Goal: Task Accomplishment & Management: Use online tool/utility

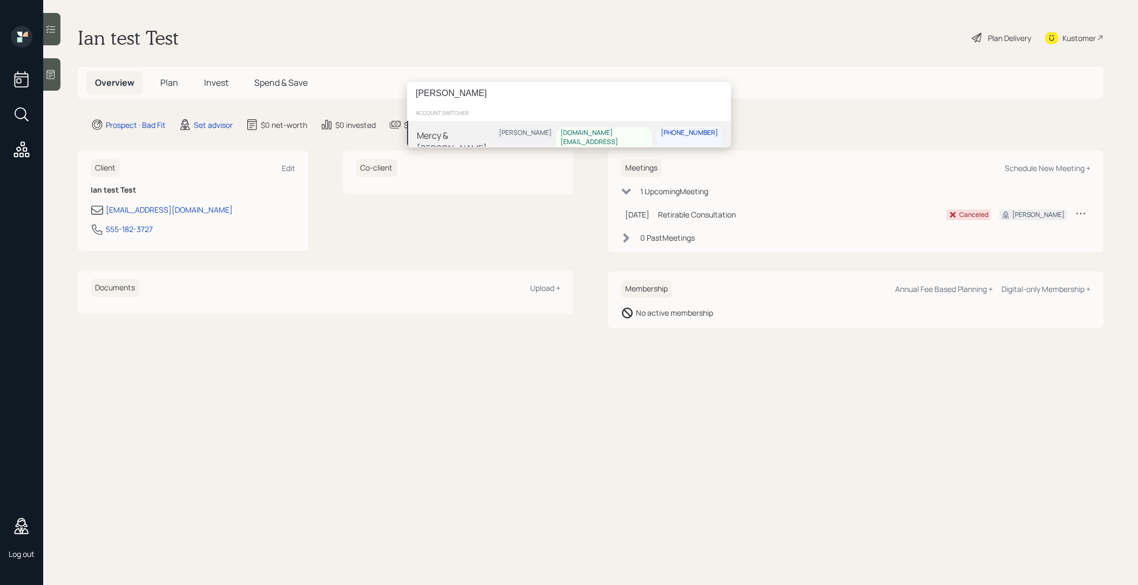
type input "[PERSON_NAME]"
click at [481, 133] on div "Mercy & [PERSON_NAME]" at bounding box center [456, 142] width 78 height 26
